Goal: Information Seeking & Learning: Find contact information

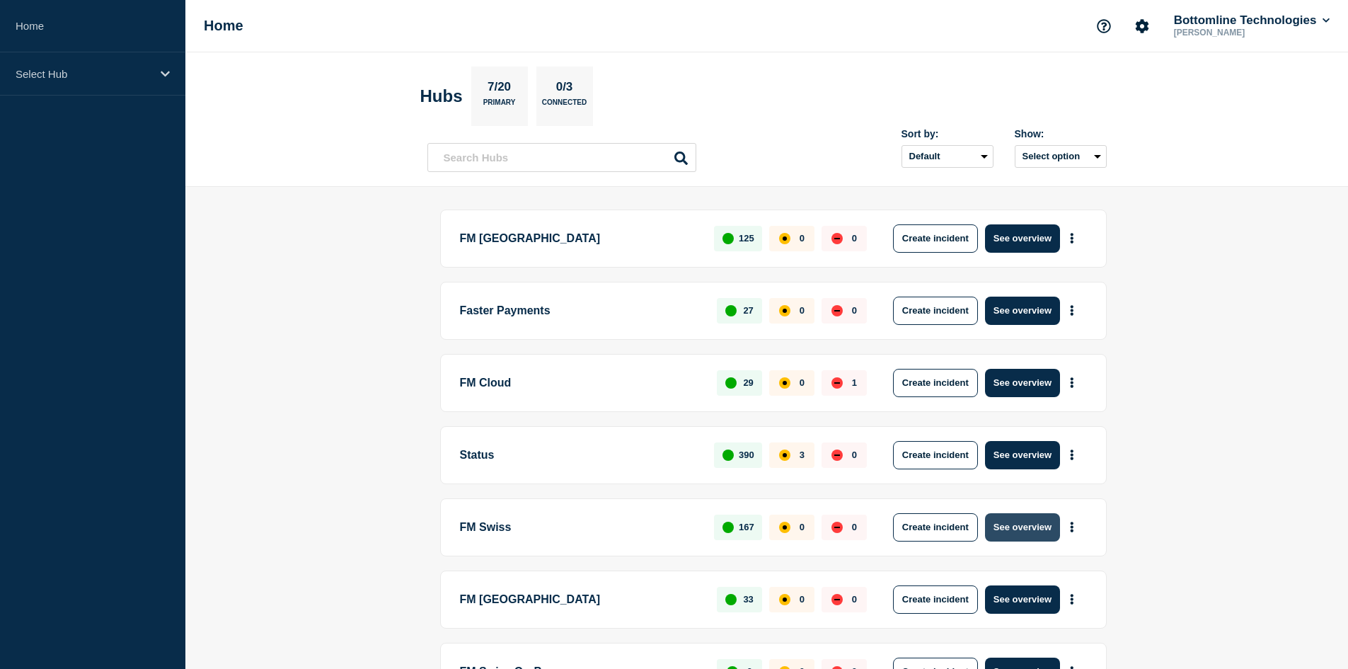
click at [1022, 524] on button "See overview" at bounding box center [1022, 527] width 75 height 28
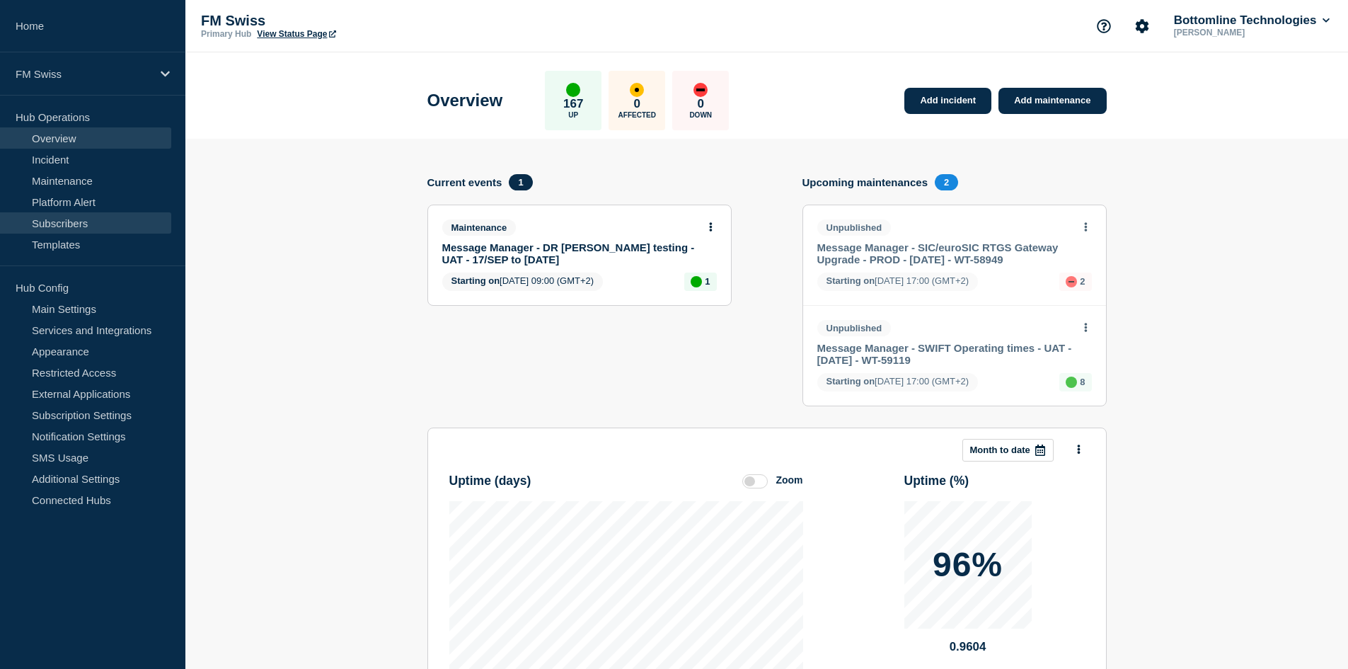
click at [81, 218] on link "Subscribers" at bounding box center [85, 222] width 171 height 21
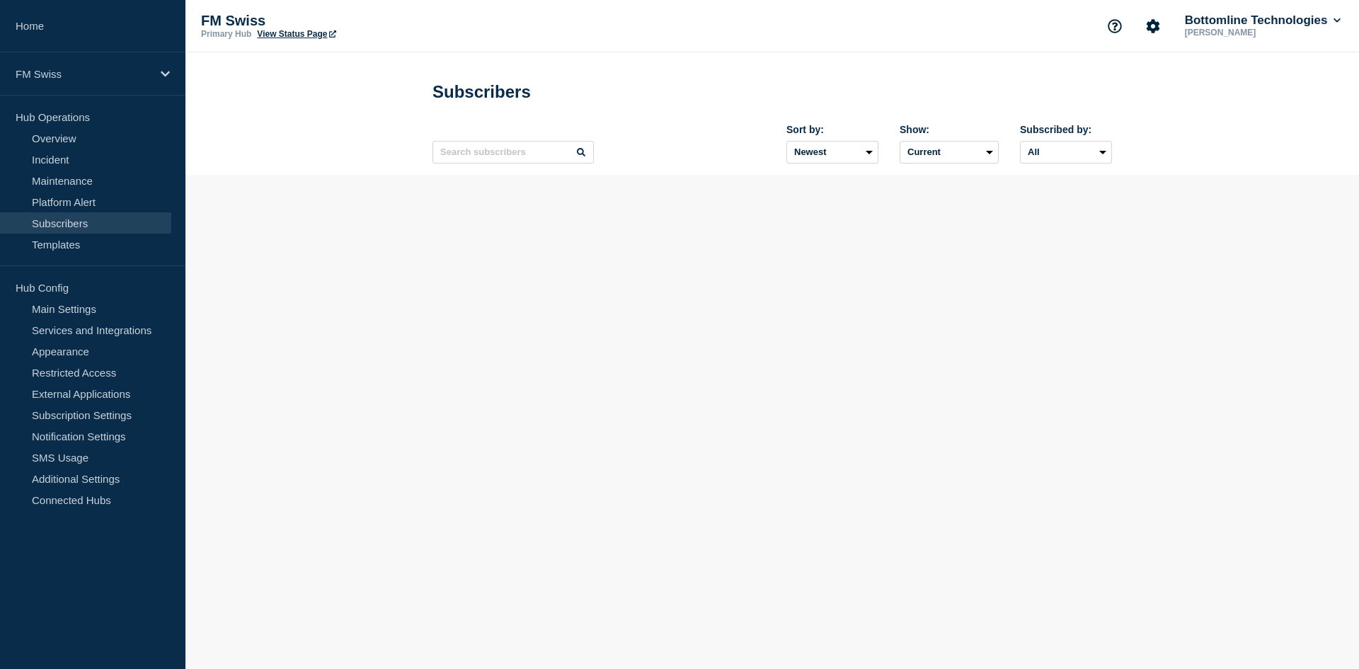
click at [81, 218] on link "Subscribers" at bounding box center [85, 222] width 171 height 21
click at [471, 161] on input "text" at bounding box center [512, 152] width 161 height 23
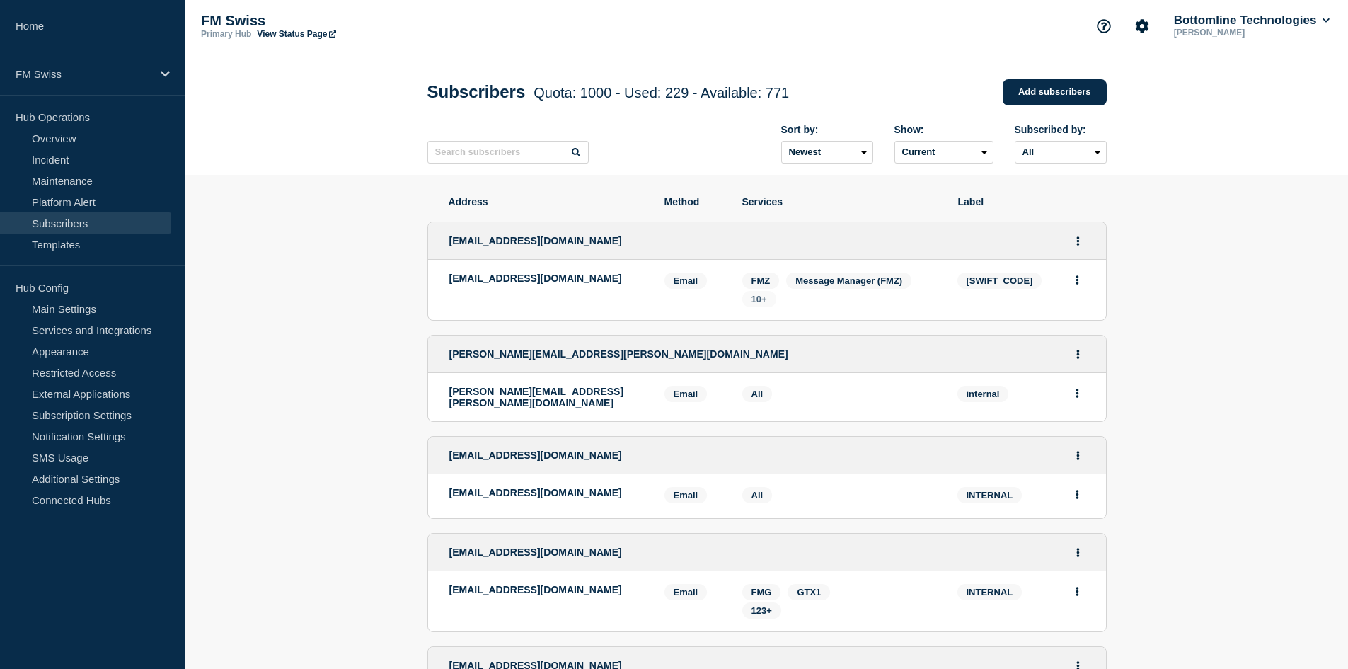
click at [772, 304] on span "10+" at bounding box center [759, 299] width 34 height 16
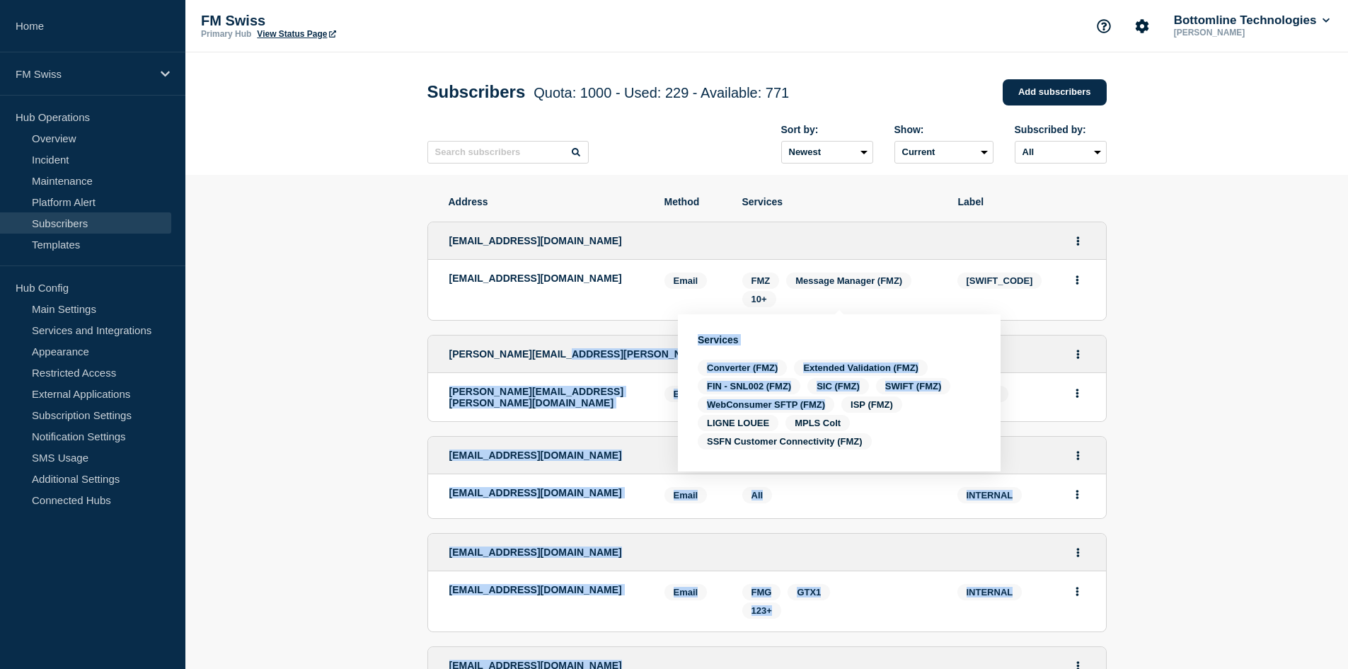
drag, startPoint x: 560, startPoint y: 375, endPoint x: 918, endPoint y: 443, distance: 365.1
click at [918, 443] on body "Home FM Swiss Hub Operations Overview Incident Maintenance Platform Alert Subsc…" at bounding box center [674, 334] width 1348 height 669
